Goal: Task Accomplishment & Management: Manage account settings

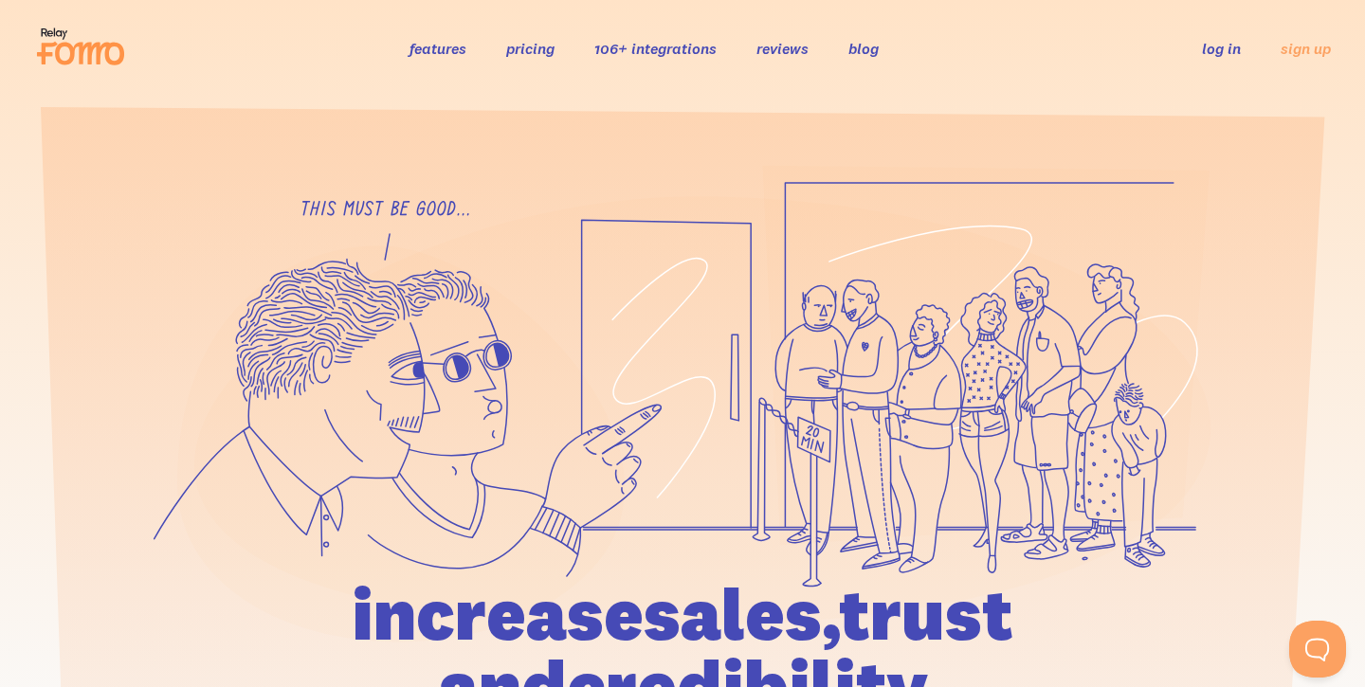
click at [1231, 51] on link "log in" at bounding box center [1221, 48] width 39 height 19
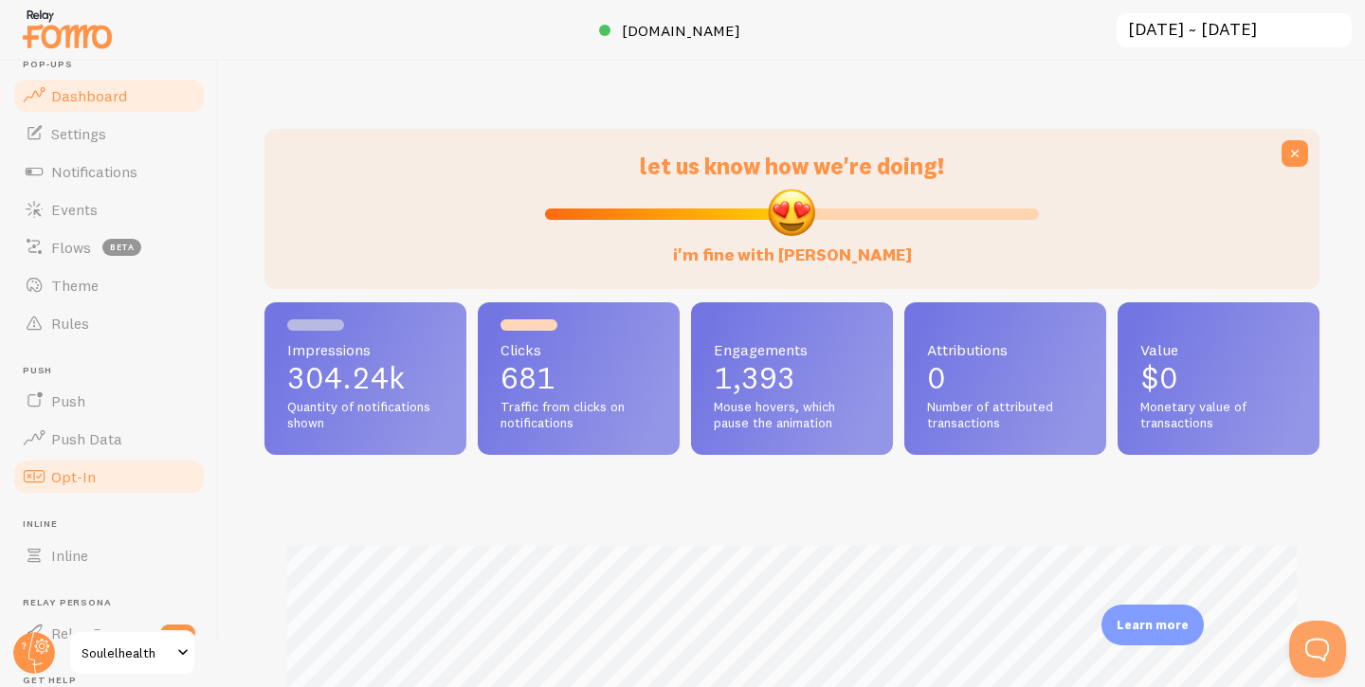
scroll to position [47, 0]
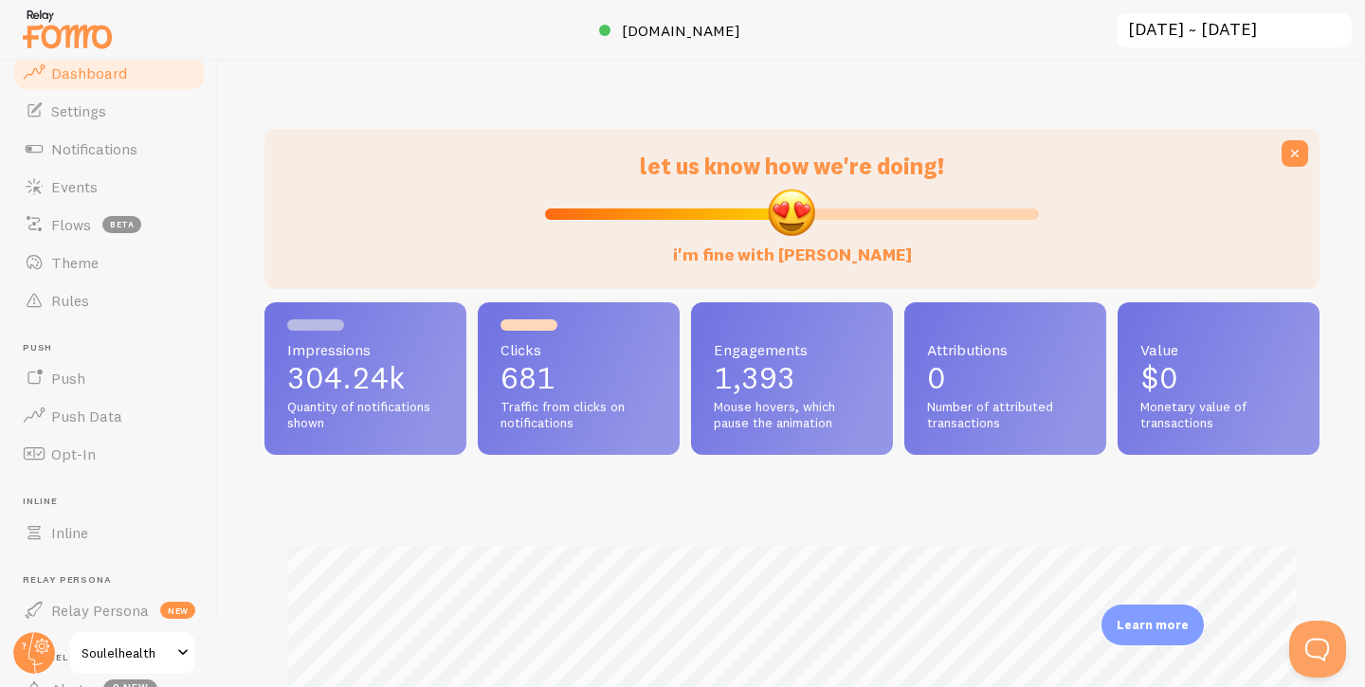
click at [157, 655] on span "Soulelhealth" at bounding box center [127, 653] width 90 height 23
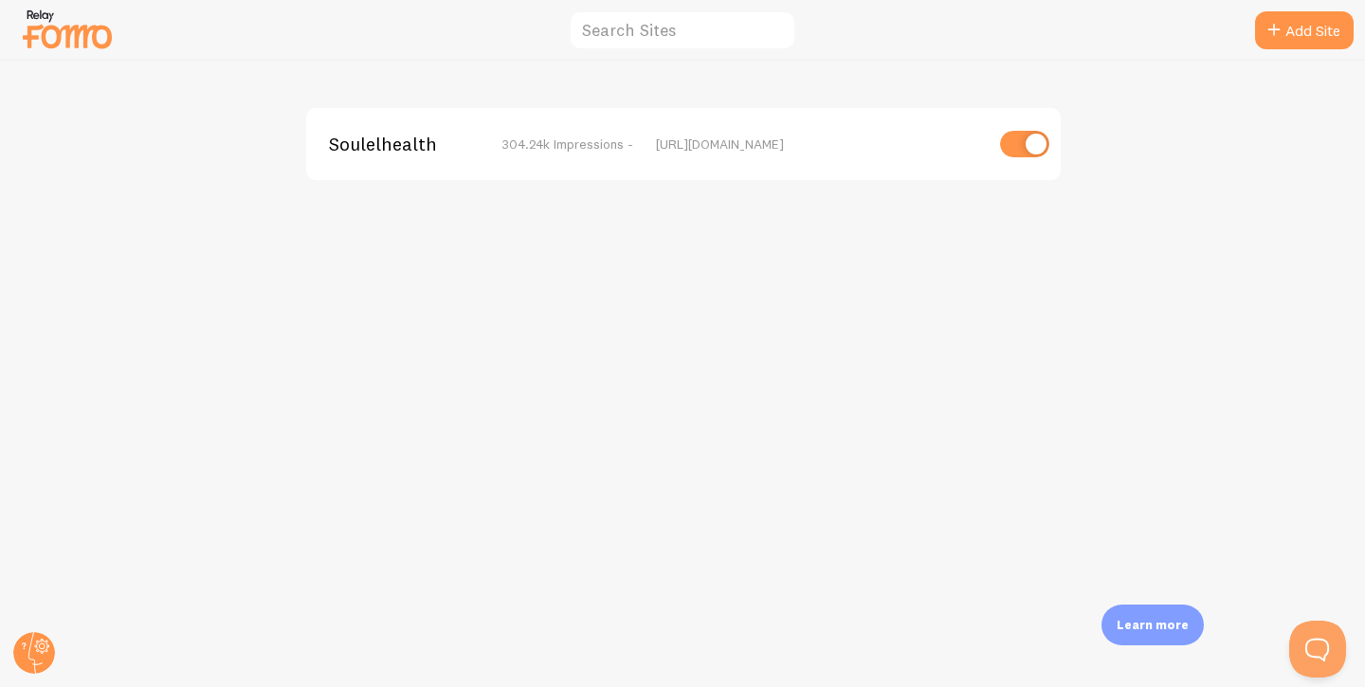
click at [1030, 143] on input "checkbox" at bounding box center [1024, 144] width 49 height 27
checkbox input "false"
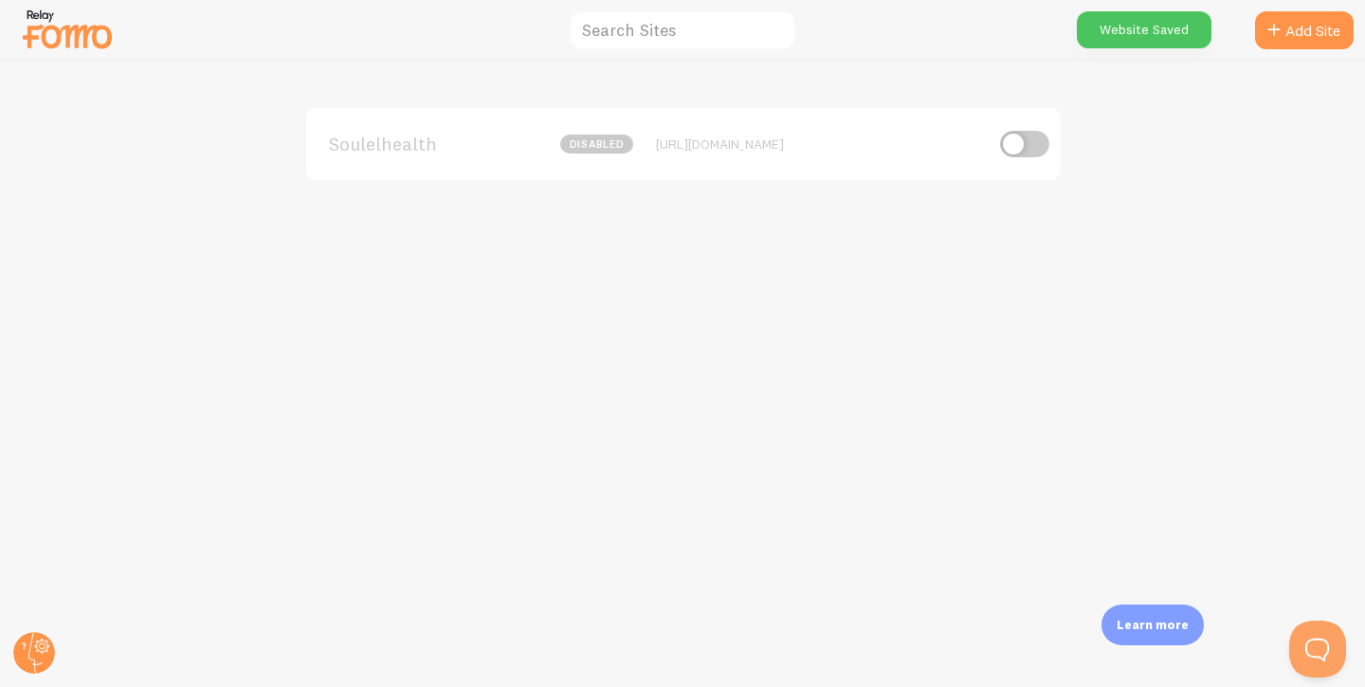
click at [94, 41] on img at bounding box center [67, 29] width 95 height 48
click at [34, 648] on circle at bounding box center [34, 653] width 42 height 42
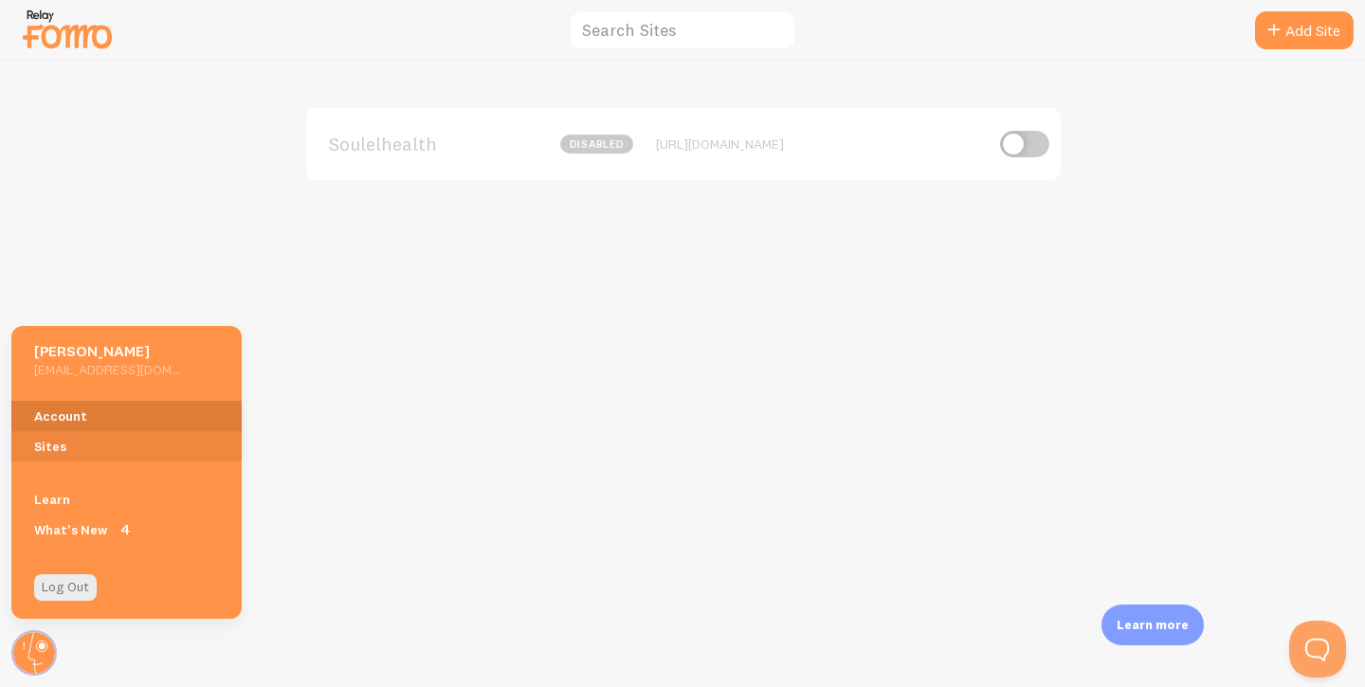
click at [77, 413] on link "Account" at bounding box center [126, 416] width 230 height 30
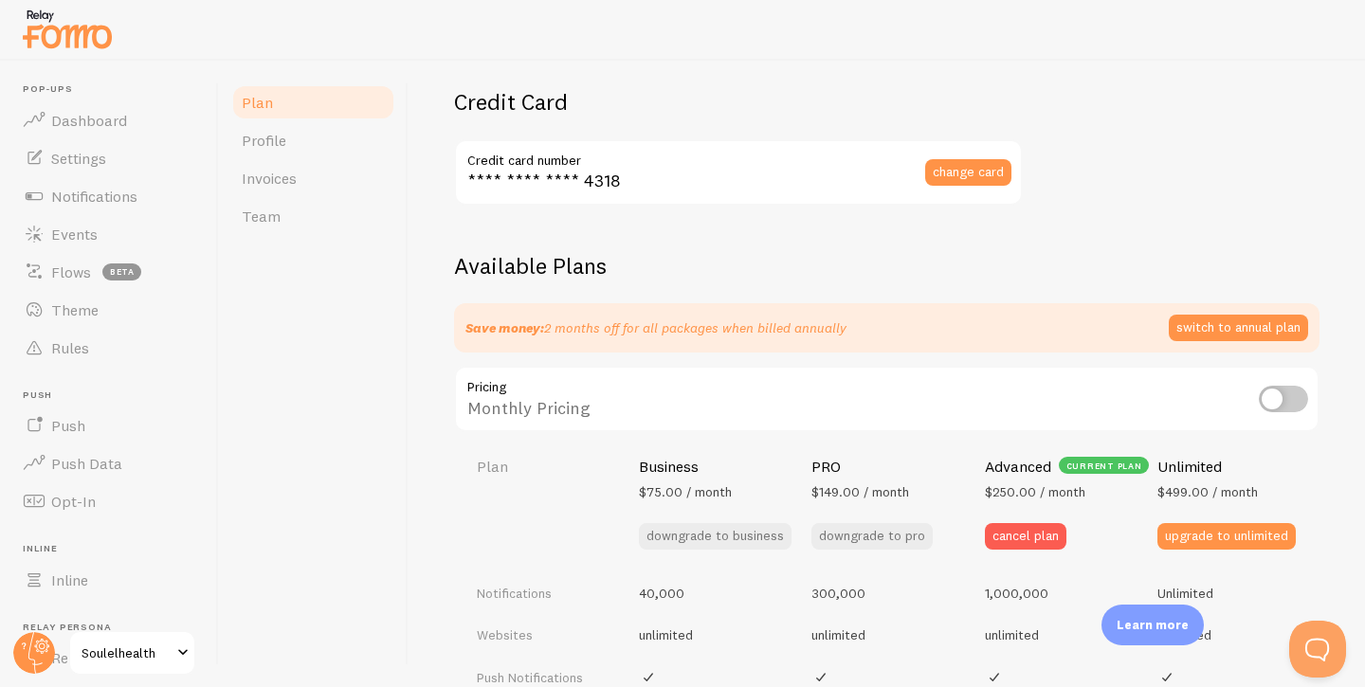
scroll to position [464, 0]
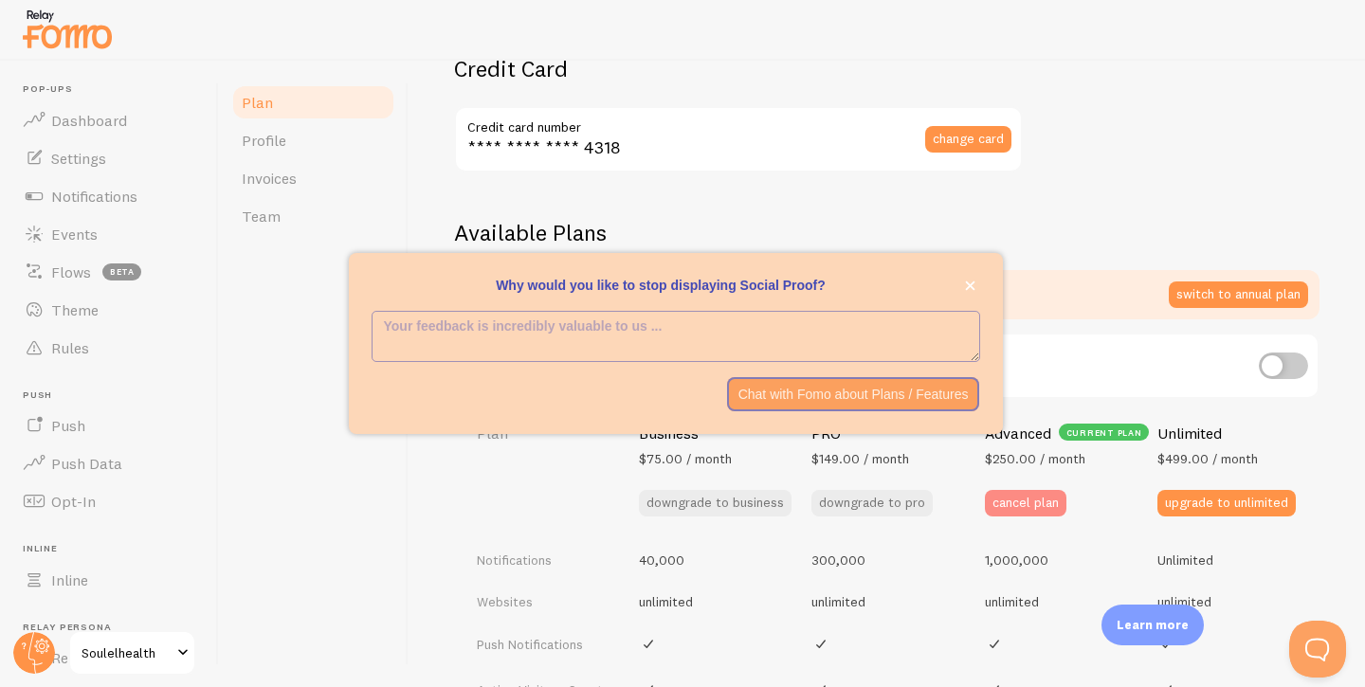
click at [1034, 503] on button "cancel plan" at bounding box center [1026, 503] width 82 height 27
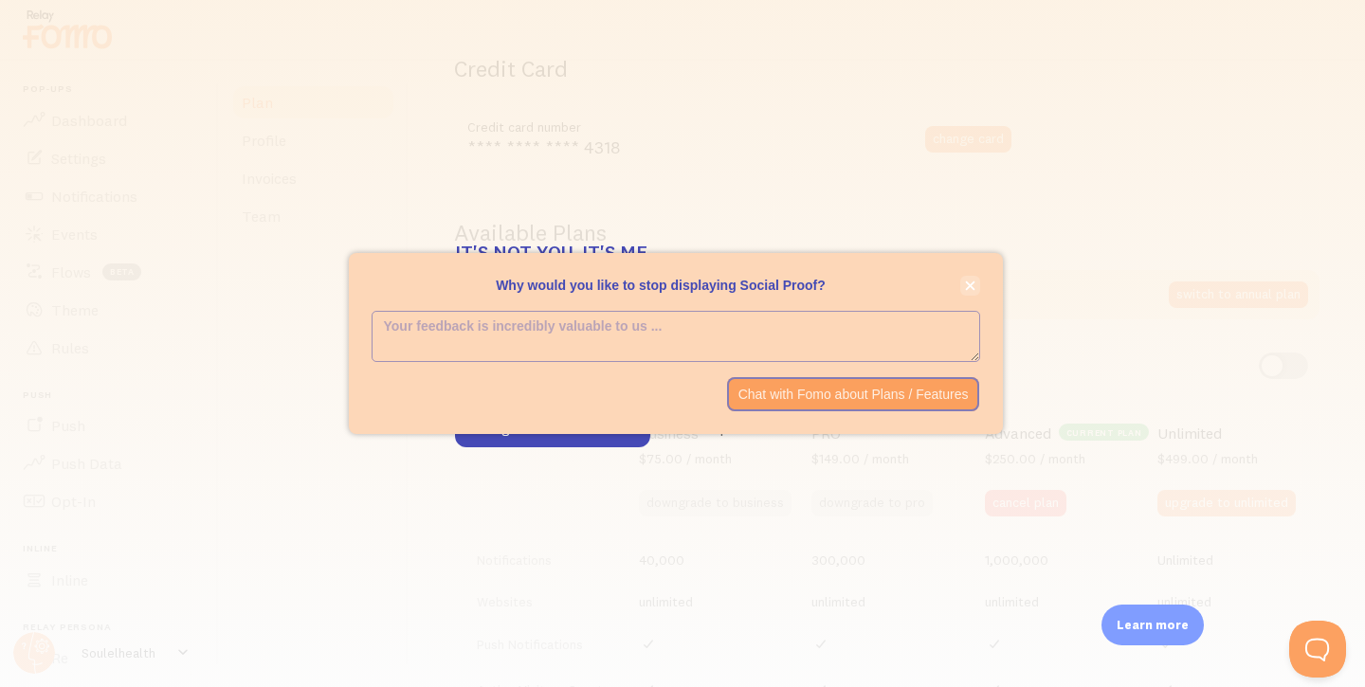
click at [972, 287] on icon "close," at bounding box center [970, 286] width 10 height 10
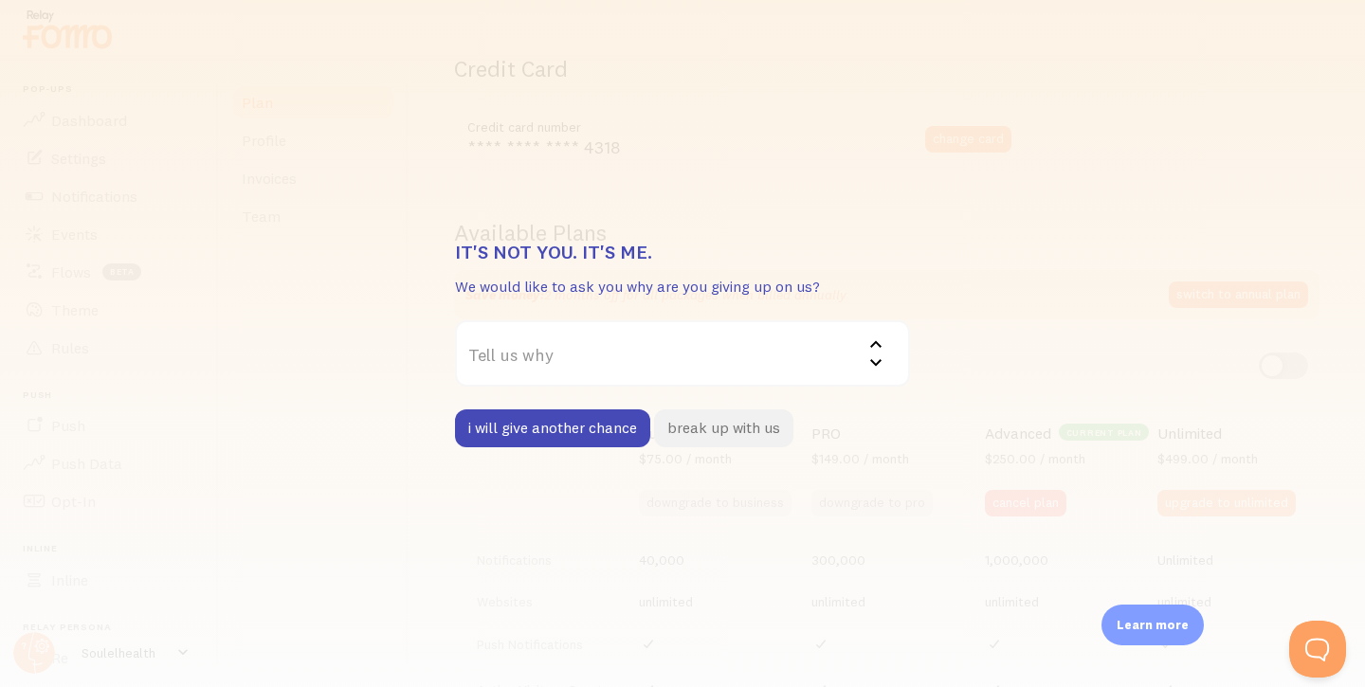
click at [731, 431] on button "break up with us" at bounding box center [723, 429] width 139 height 38
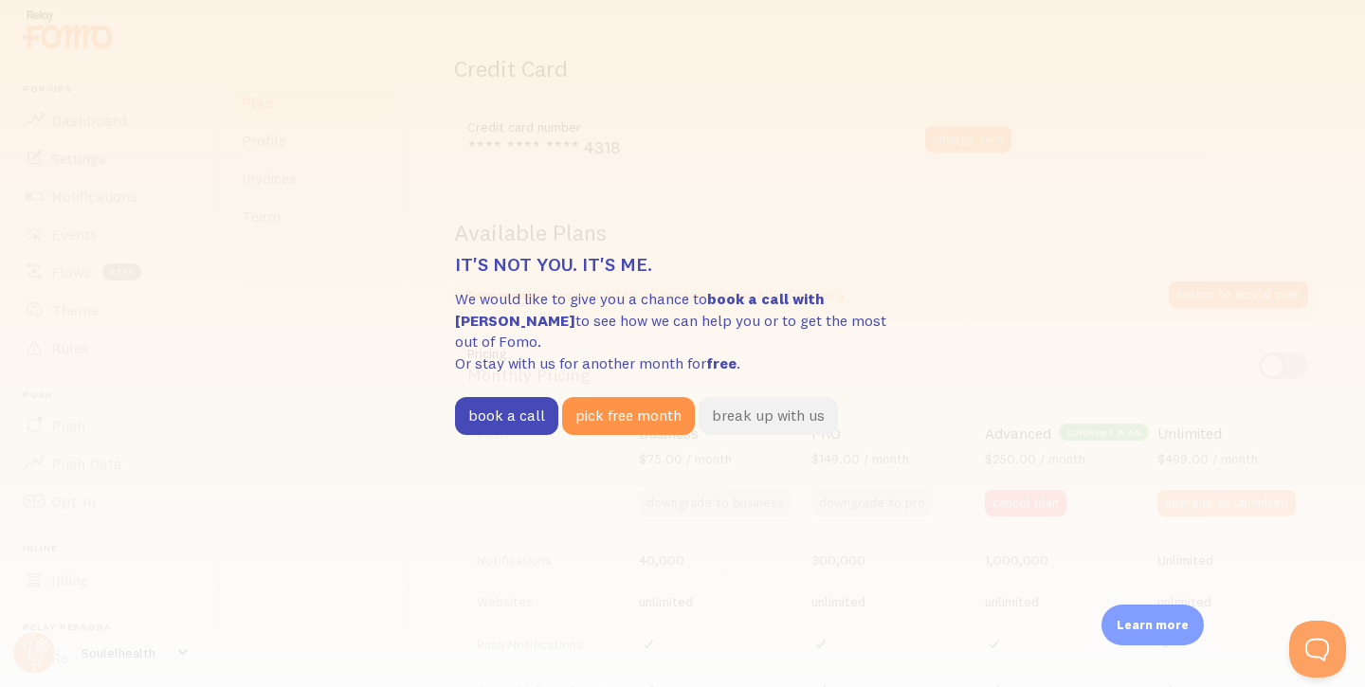
click at [760, 406] on button "break up with us" at bounding box center [768, 416] width 139 height 38
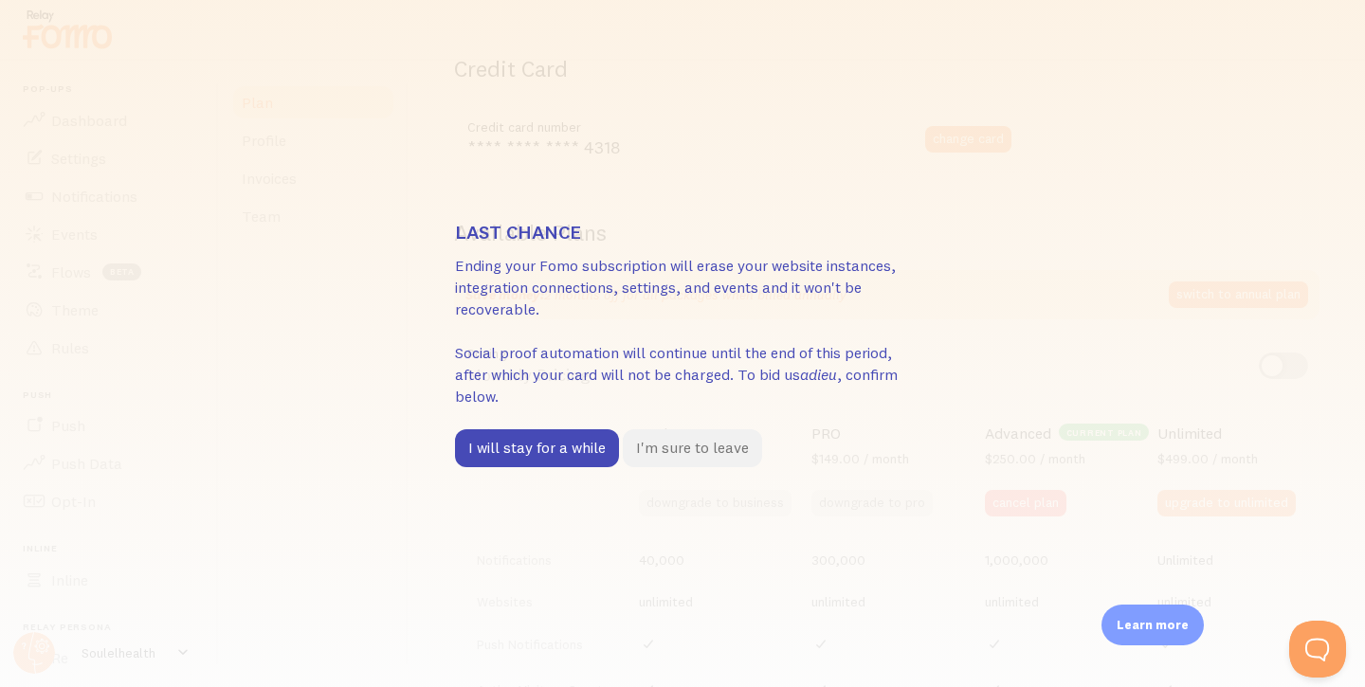
click at [680, 447] on button "I'm sure to leave" at bounding box center [692, 449] width 139 height 38
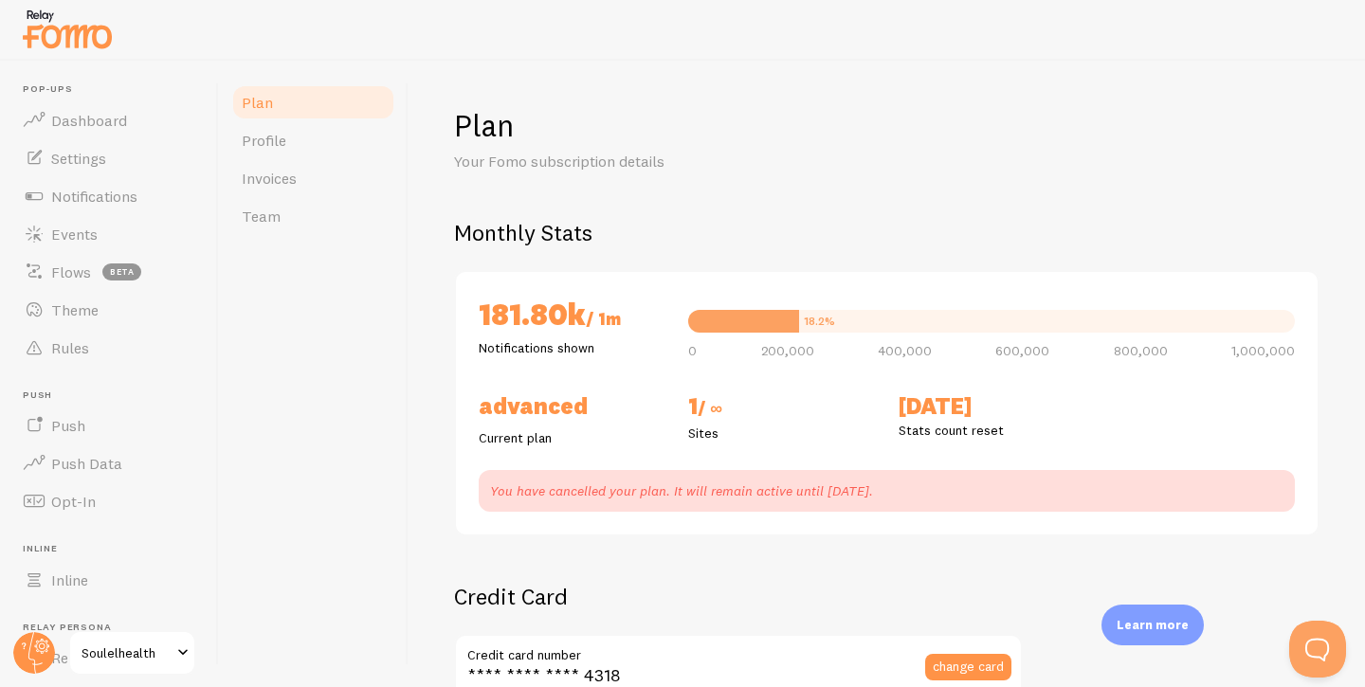
scroll to position [0, 0]
